Goal: Communication & Community: Answer question/provide support

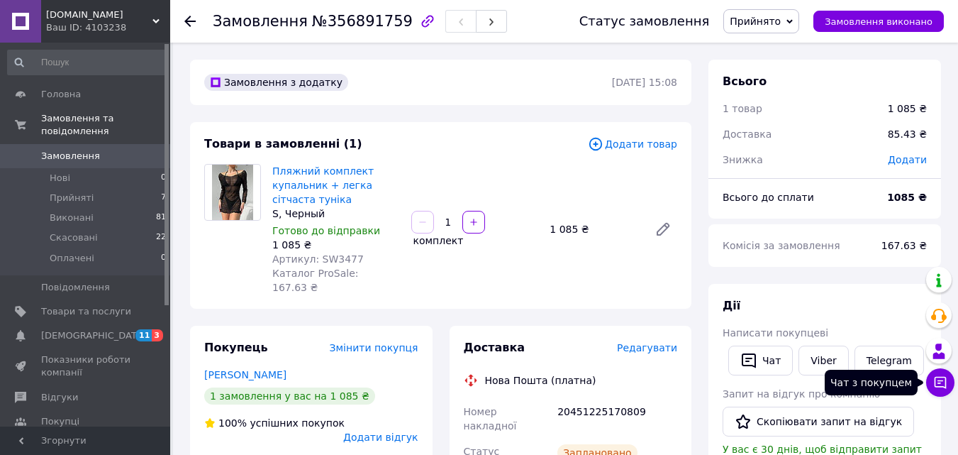
click at [931, 385] on button "Чат з покупцем" at bounding box center [941, 382] width 28 height 28
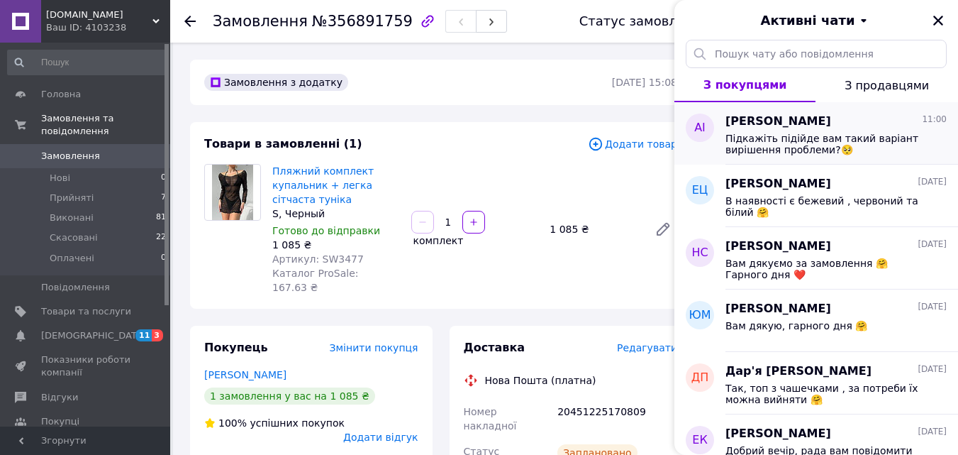
click at [787, 133] on span "Підкажіть підійде вам такий варіант вирішення проблеми?🥺" at bounding box center [826, 144] width 201 height 23
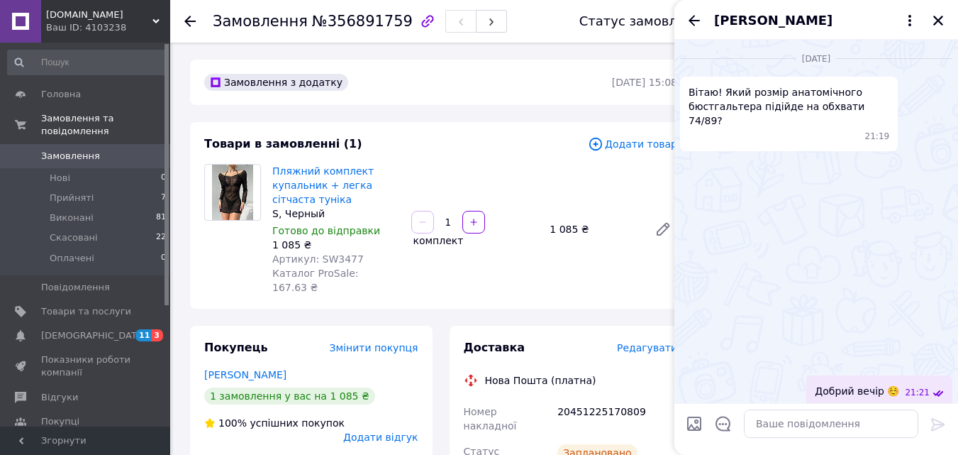
scroll to position [1031, 0]
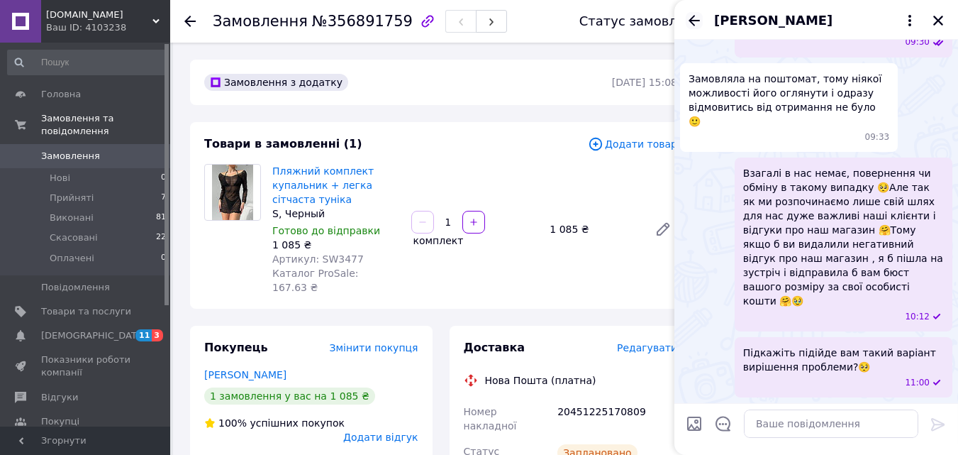
click at [693, 21] on icon "Назад" at bounding box center [694, 20] width 17 height 17
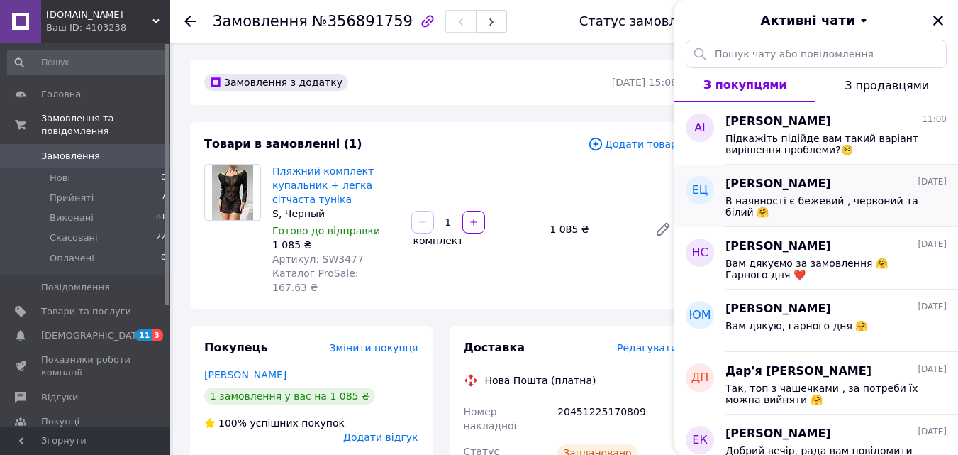
click at [854, 192] on div "В наявності є бежевий , червоний та білий 🤗" at bounding box center [836, 205] width 221 height 26
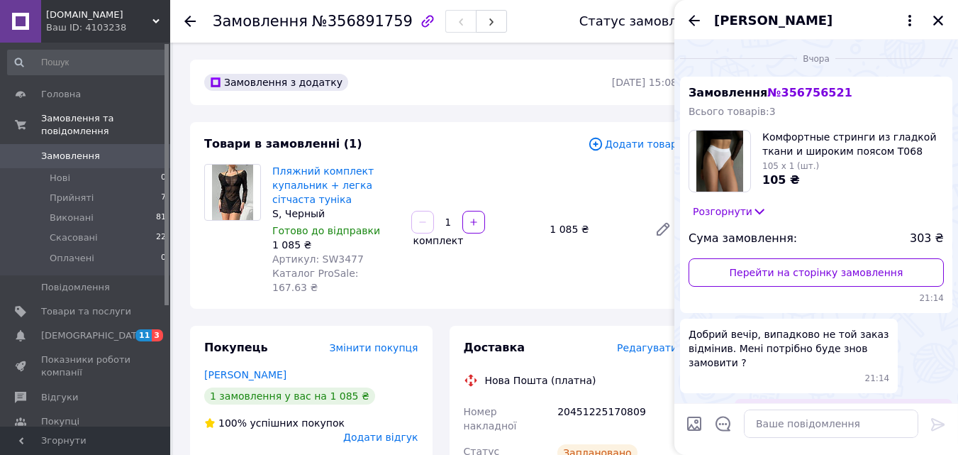
scroll to position [367, 0]
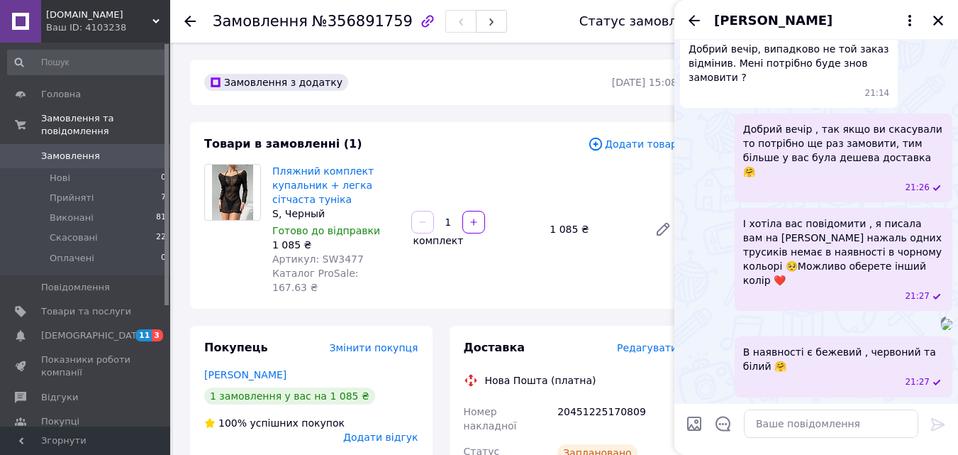
click at [687, 16] on icon "Назад" at bounding box center [694, 20] width 17 height 17
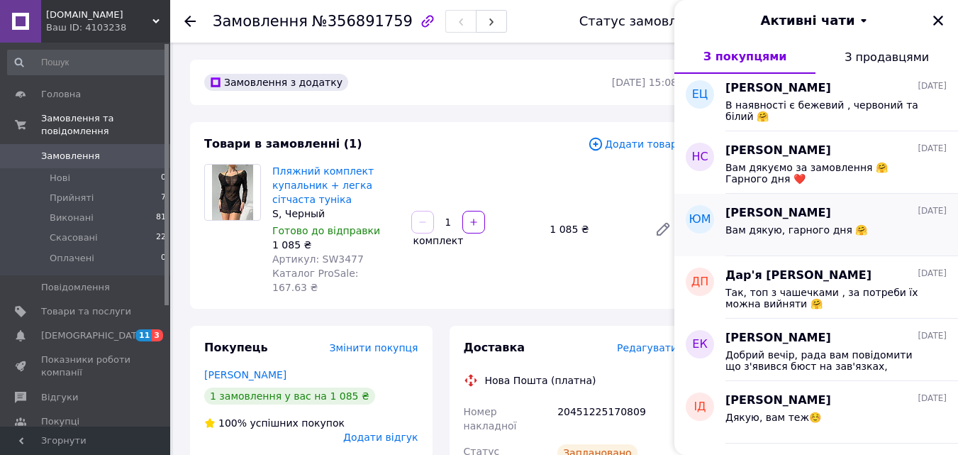
scroll to position [71, 0]
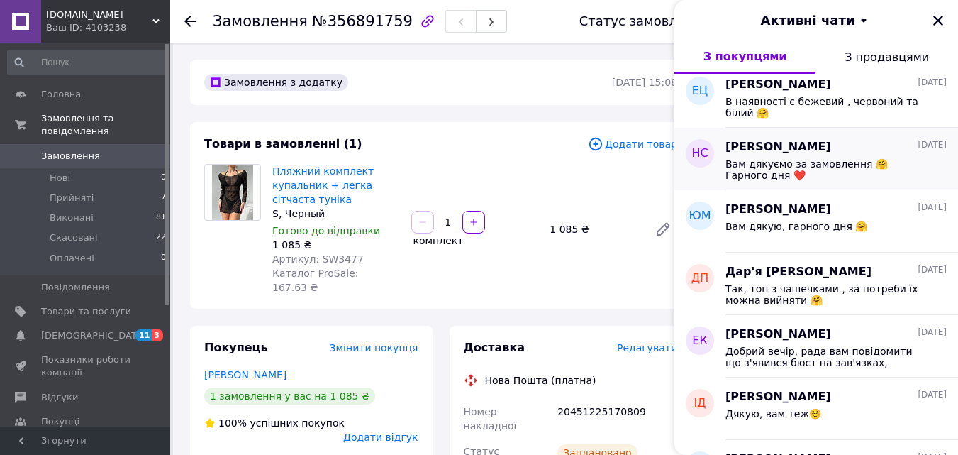
click at [763, 167] on span "Вам дякуємо за замовлення 🤗Гарного дня ❤️" at bounding box center [826, 169] width 201 height 23
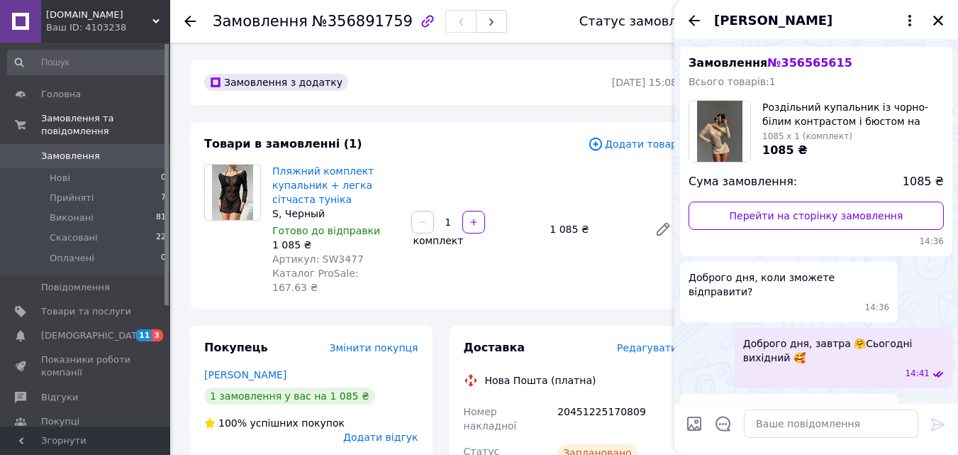
scroll to position [0, 0]
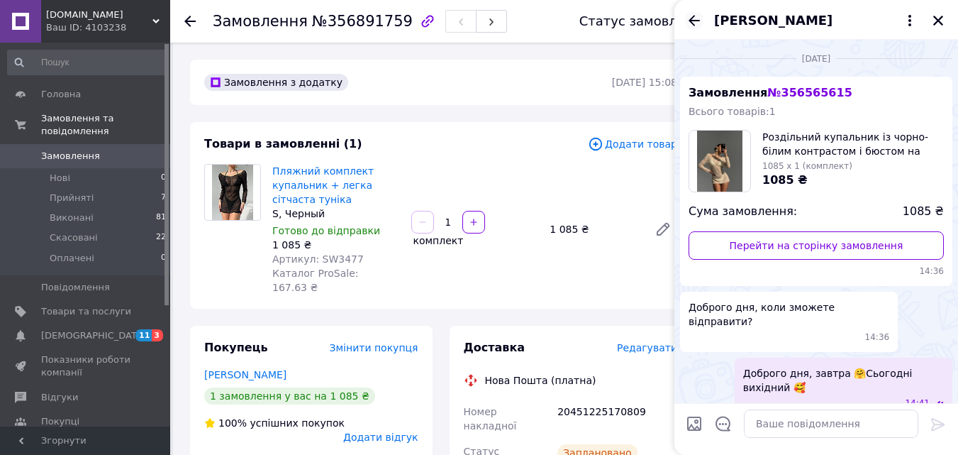
click at [694, 16] on icon "Назад" at bounding box center [694, 20] width 11 height 11
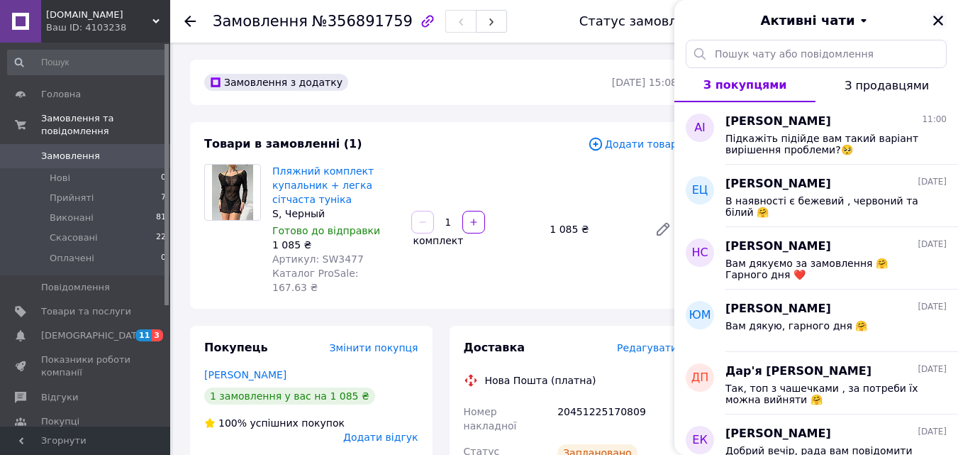
click at [938, 16] on icon "Закрити" at bounding box center [938, 20] width 13 height 13
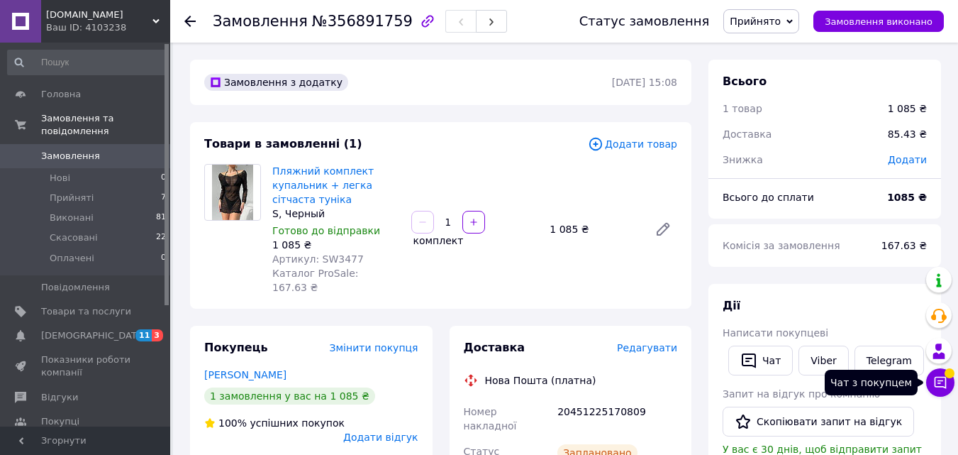
click at [936, 392] on button "Чат з покупцем" at bounding box center [941, 382] width 28 height 28
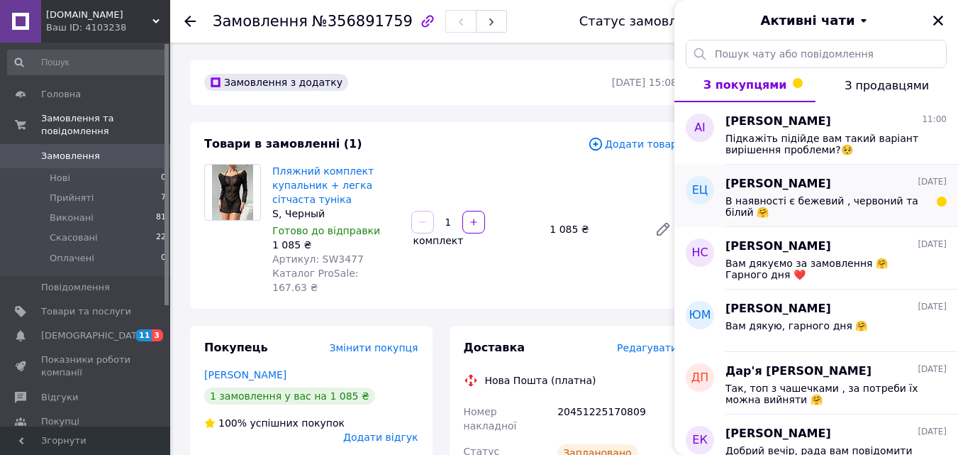
click at [766, 197] on span "В наявності є бежевий , червоний та білий 🤗" at bounding box center [826, 206] width 201 height 23
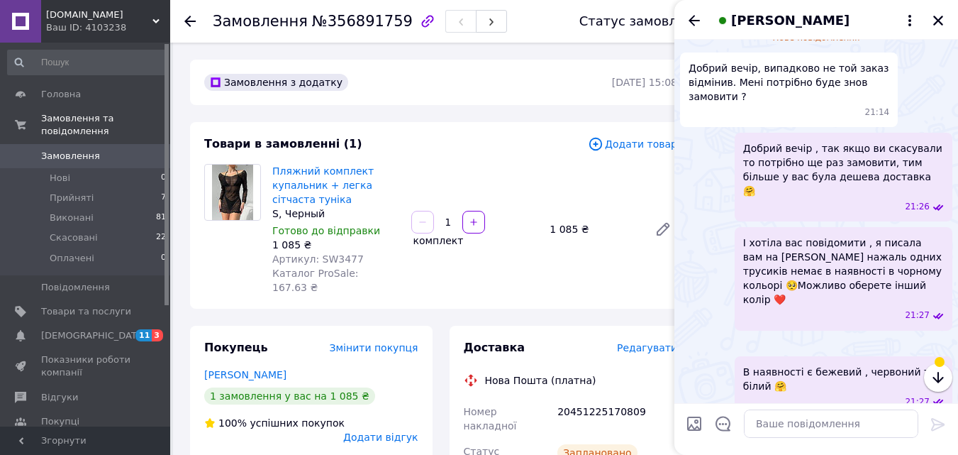
scroll to position [480, 0]
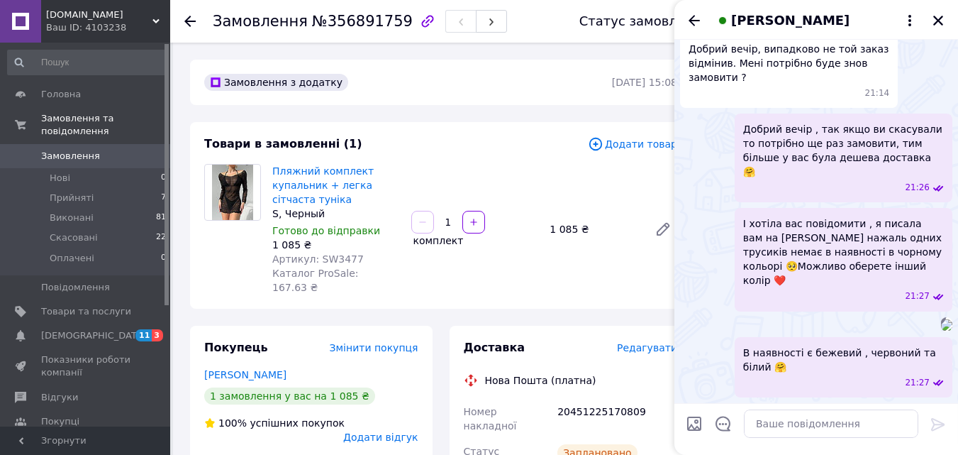
click at [940, 373] on span "В наявності є бежевий , червоний та білий 🤗" at bounding box center [843, 359] width 201 height 28
click at [694, 21] on icon "Назад" at bounding box center [694, 20] width 17 height 17
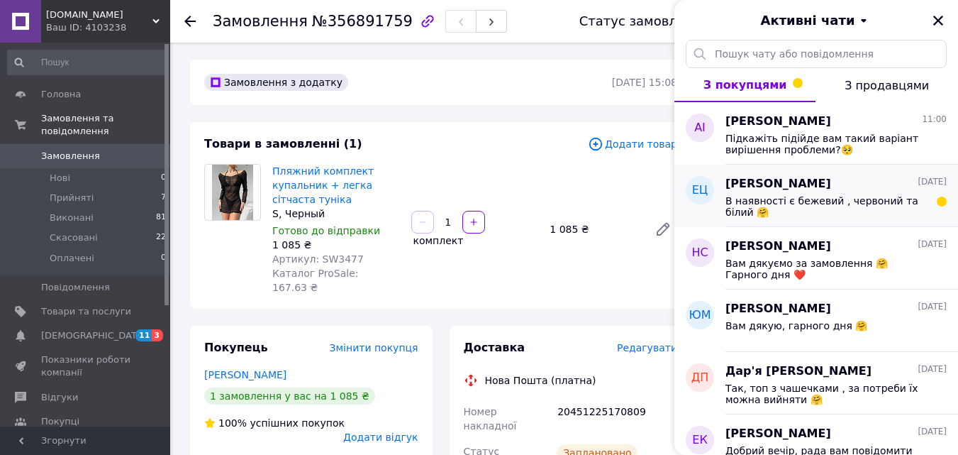
click at [819, 193] on div "В наявності є бежевий , червоний та білий 🤗" at bounding box center [836, 205] width 221 height 26
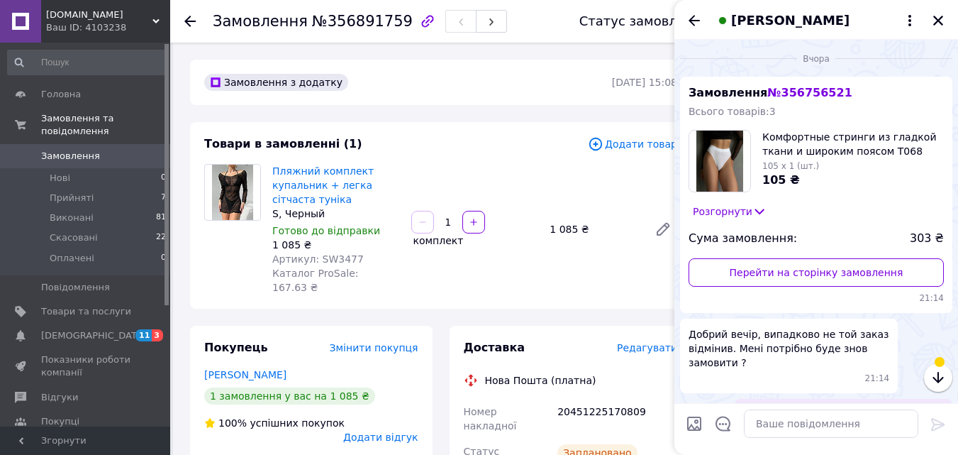
scroll to position [367, 0]
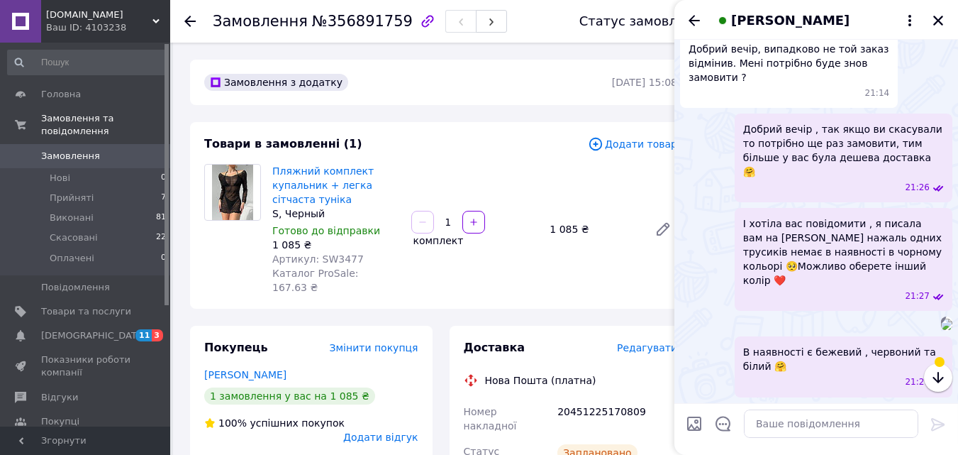
click at [939, 365] on span at bounding box center [940, 362] width 10 height 10
click at [940, 375] on icon "button" at bounding box center [938, 377] width 17 height 17
click at [941, 377] on icon "button" at bounding box center [938, 377] width 17 height 17
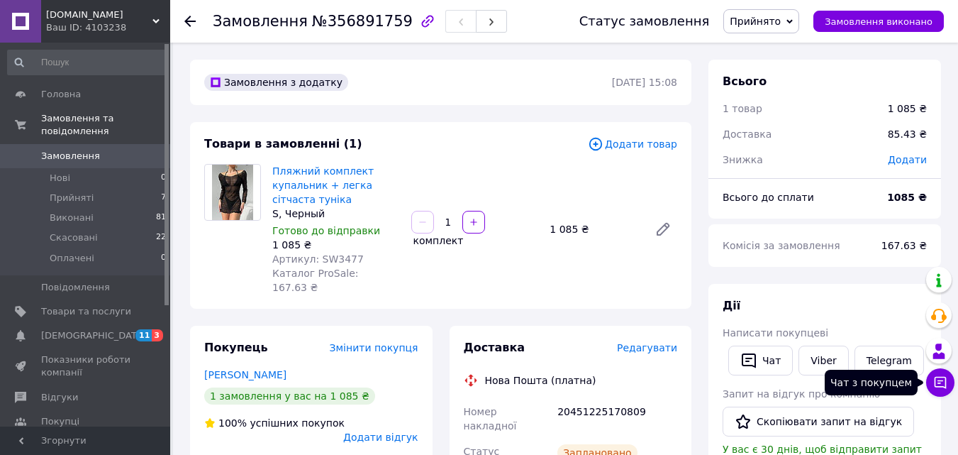
click at [939, 384] on icon at bounding box center [941, 382] width 14 height 14
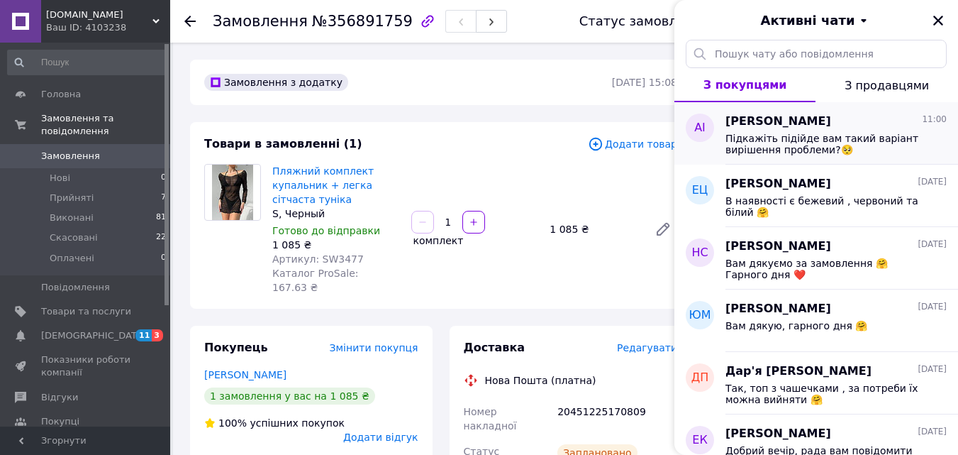
click at [787, 153] on span "Підкажіть підійде вам такий варіант вирішення проблеми?🥺" at bounding box center [826, 144] width 201 height 23
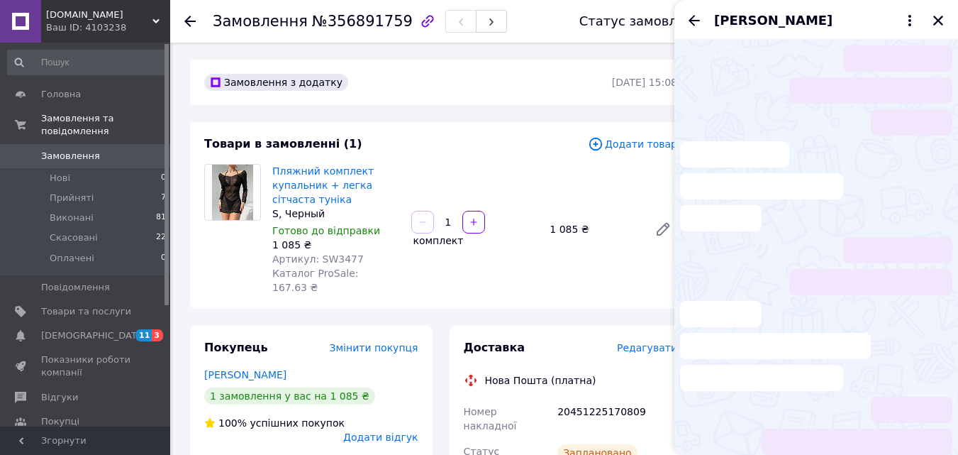
scroll to position [1031, 0]
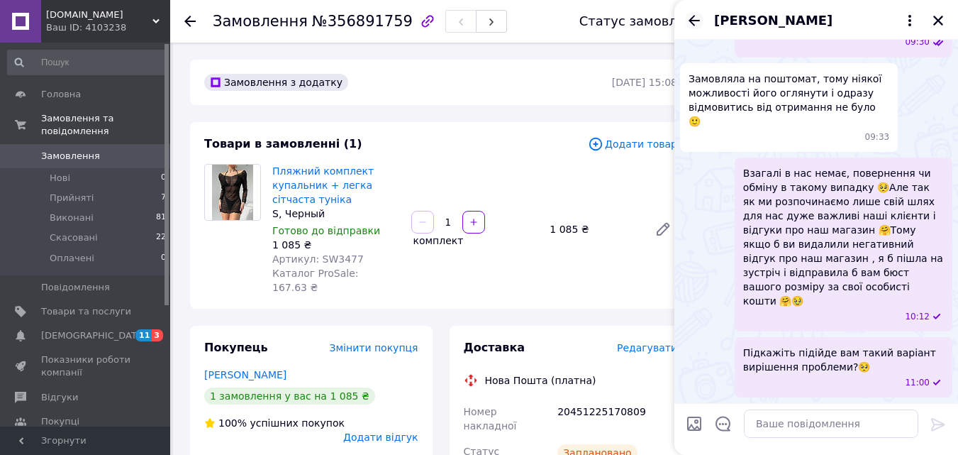
click at [693, 21] on icon "Назад" at bounding box center [694, 20] width 11 height 11
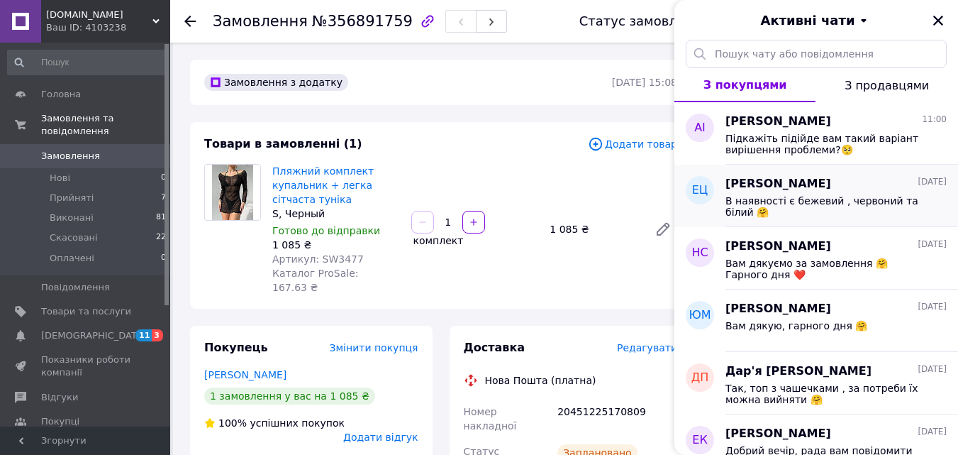
click at [802, 192] on div "В наявності є бежевий , червоний та білий 🤗" at bounding box center [836, 205] width 221 height 26
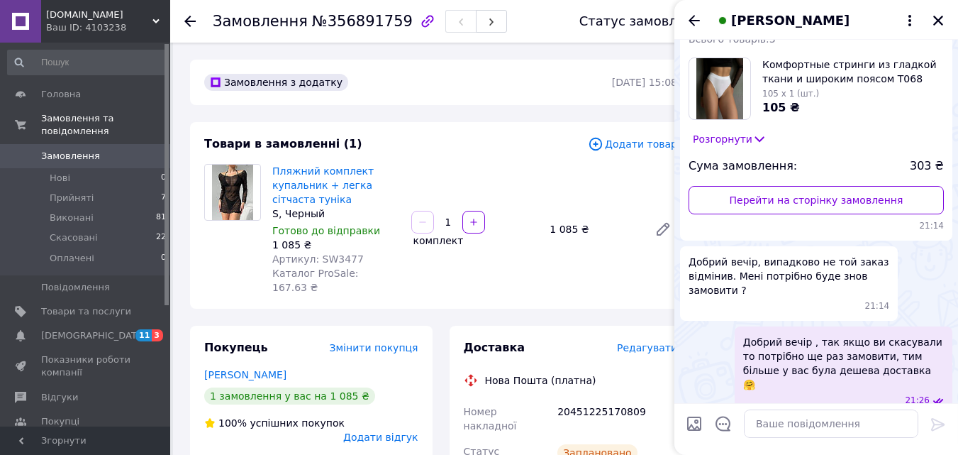
scroll to position [29, 0]
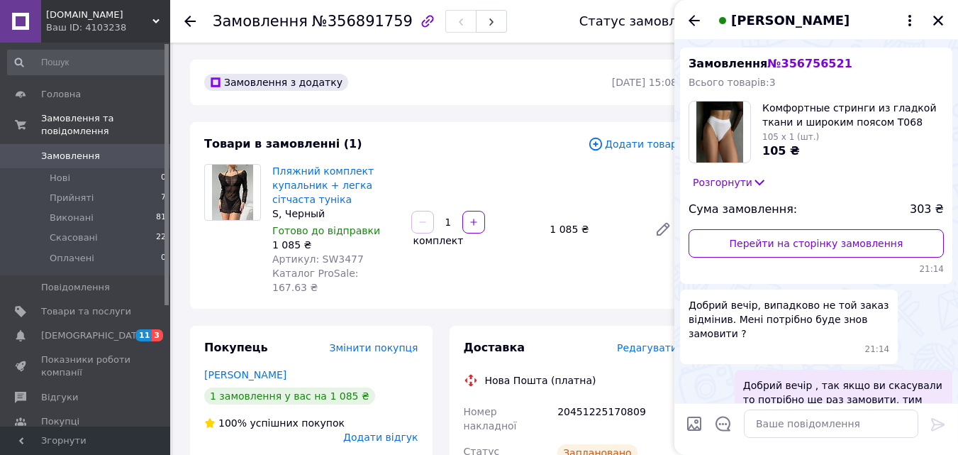
click at [690, 20] on icon "Назад" at bounding box center [694, 20] width 11 height 11
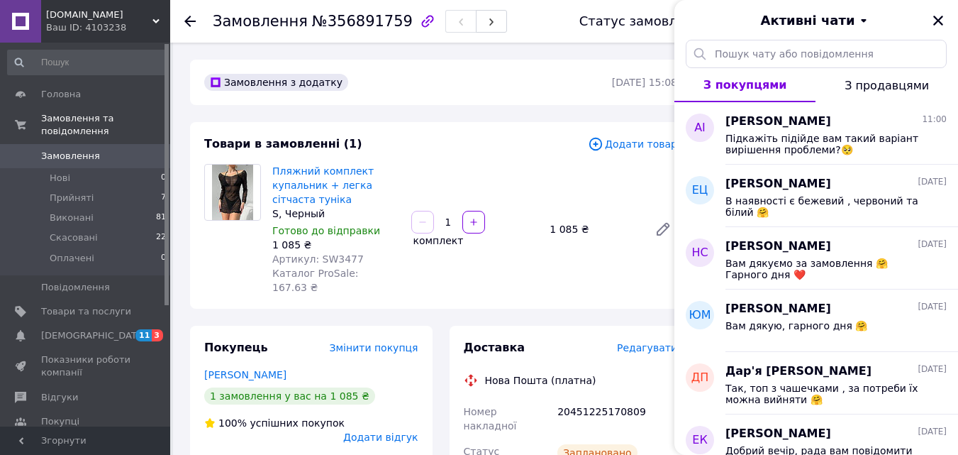
click at [938, 23] on icon "Закрити" at bounding box center [938, 20] width 13 height 13
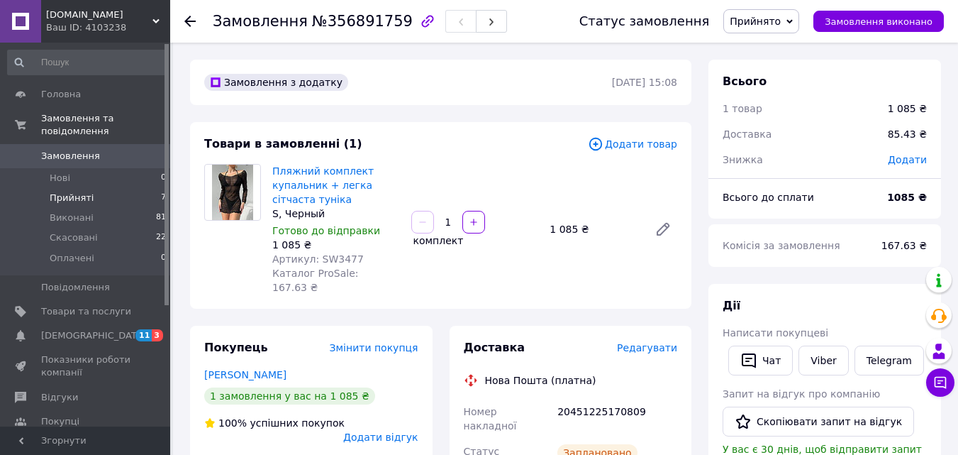
click at [99, 188] on li "Прийняті 7" at bounding box center [87, 198] width 175 height 20
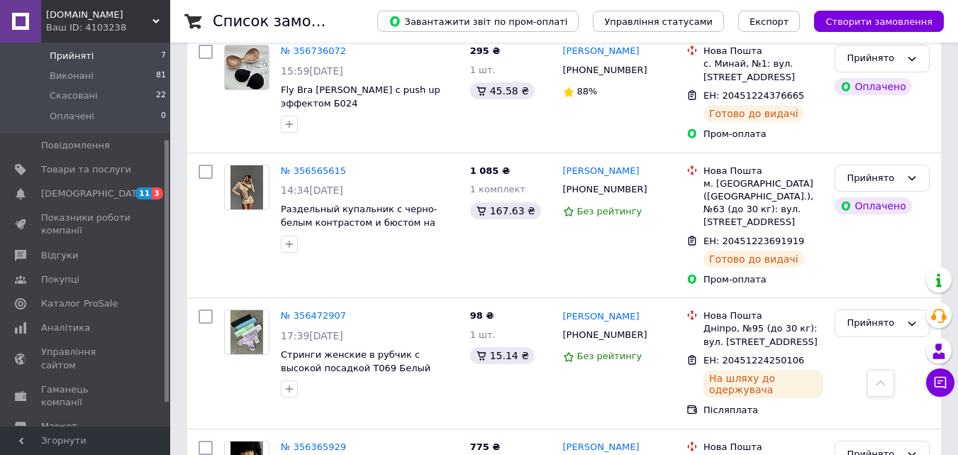
scroll to position [430, 0]
